Goal: Transaction & Acquisition: Obtain resource

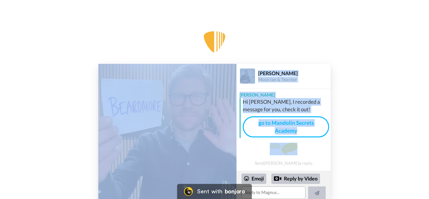
click at [371, 142] on div "Play/Pause [PERSON_NAME] Musician & Teacher [PERSON_NAME], I recorded a message…" at bounding box center [214, 133] width 429 height 138
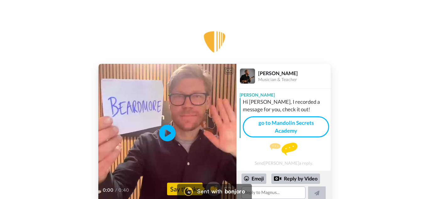
click at [169, 131] on icon at bounding box center [167, 133] width 17 height 17
click at [349, 129] on div "CC Play/Pause Hello there [PERSON_NAME], it's [PERSON_NAME] here. 0:00 / 0:40 👏…" at bounding box center [214, 133] width 429 height 138
drag, startPoint x: 365, startPoint y: 141, endPoint x: 315, endPoint y: 95, distance: 67.9
click at [335, 116] on div "CC Play/Pause 0:40 / 0:40 👏 Say thanks [PERSON_NAME] Musician & Teacher [PERSON…" at bounding box center [214, 133] width 429 height 138
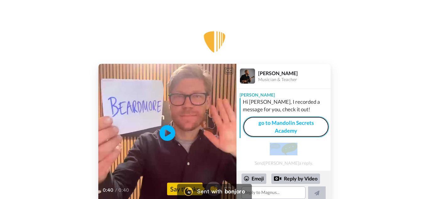
click at [288, 123] on link "go to Mandolin Secrets Academy" at bounding box center [286, 126] width 86 height 21
click at [289, 129] on link "go to Mandolin Secrets Academy" at bounding box center [286, 126] width 86 height 21
click at [277, 125] on link "go to Mandolin Secrets Academy" at bounding box center [286, 126] width 86 height 21
